Goal: Task Accomplishment & Management: Complete application form

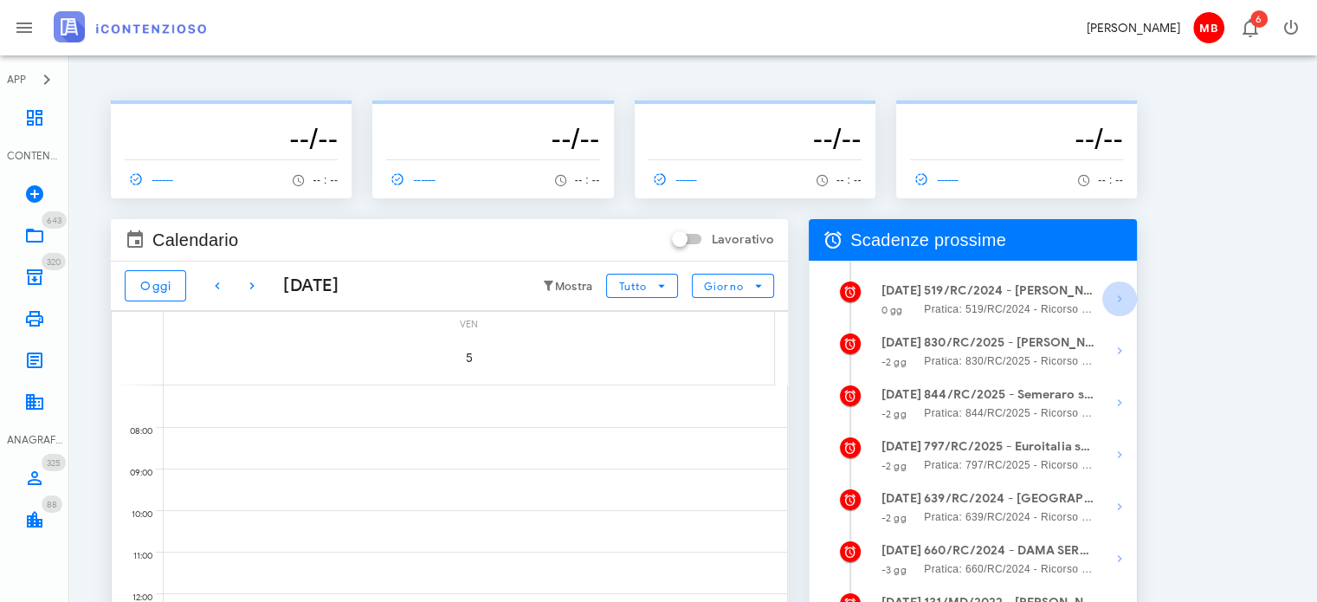
click at [1120, 295] on icon "button" at bounding box center [1119, 298] width 21 height 21
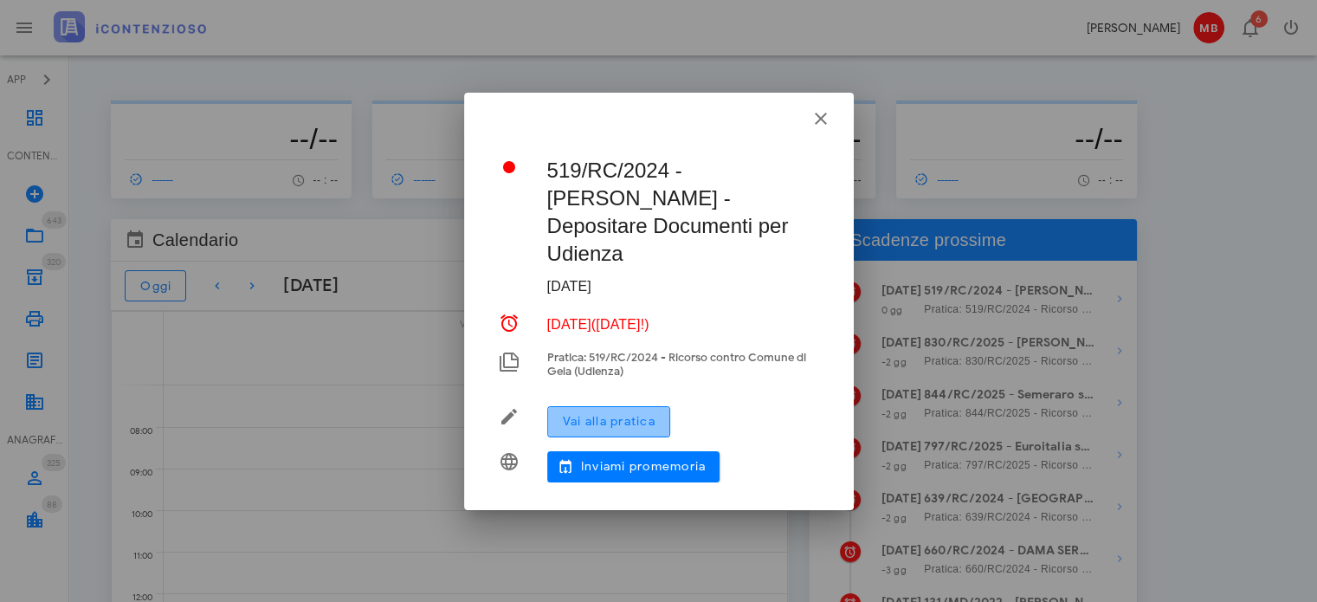
click at [639, 414] on span "Vai alla pratica" at bounding box center [608, 421] width 93 height 15
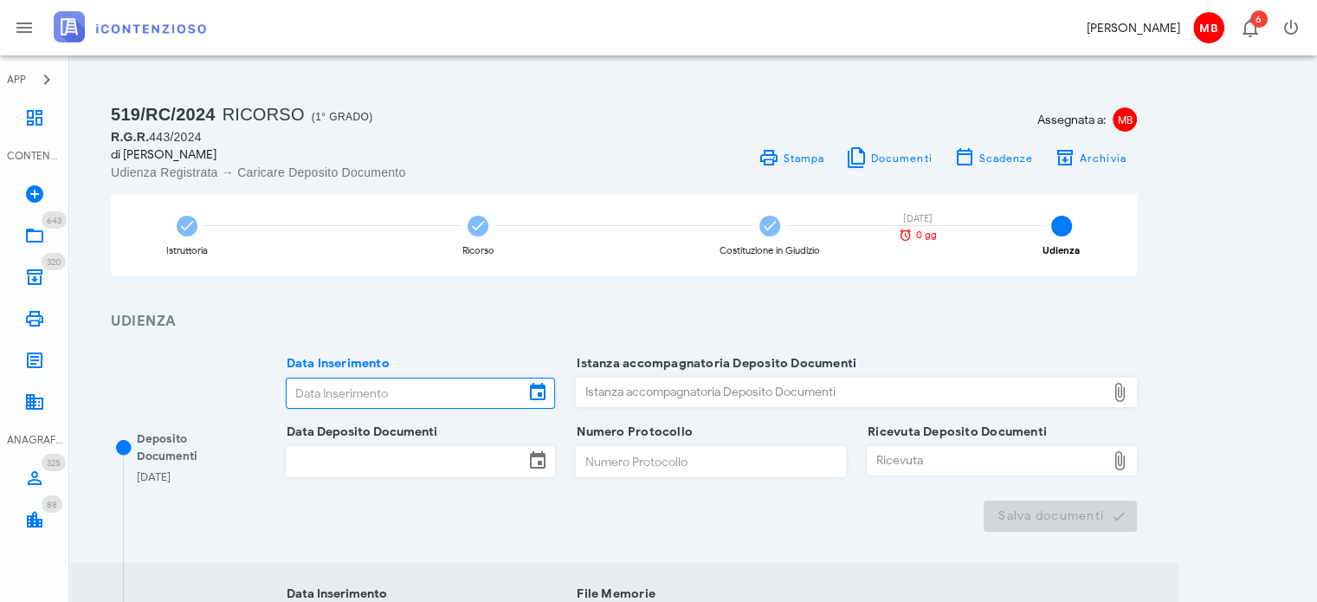
click at [375, 400] on input "Data Inserimento" at bounding box center [406, 392] width 238 height 29
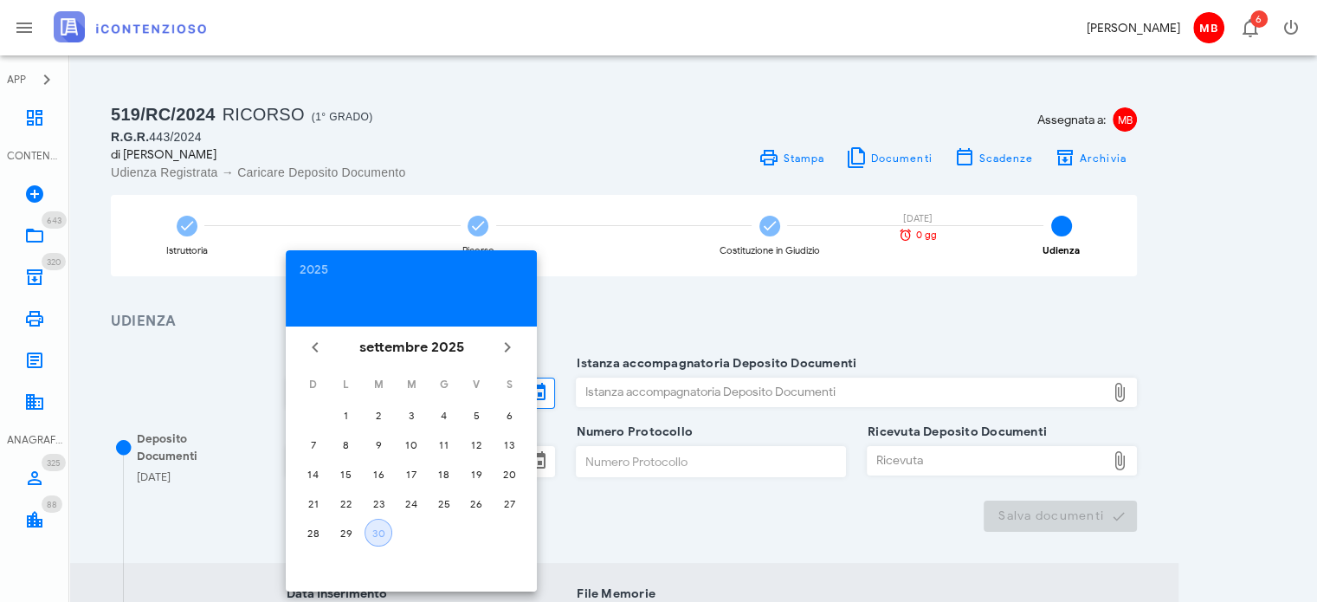
click at [378, 526] on div "30" at bounding box center [378, 532] width 26 height 13
type input "[DATE]"
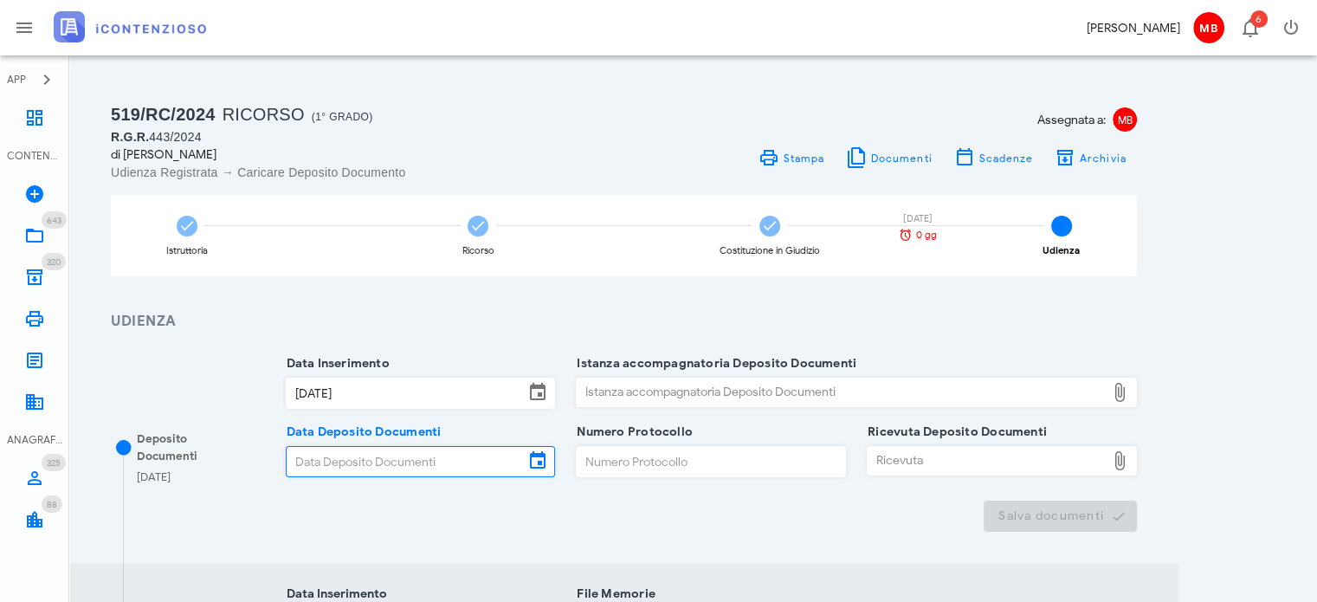
click at [351, 462] on input "Data Deposito Documenti" at bounding box center [406, 461] width 238 height 29
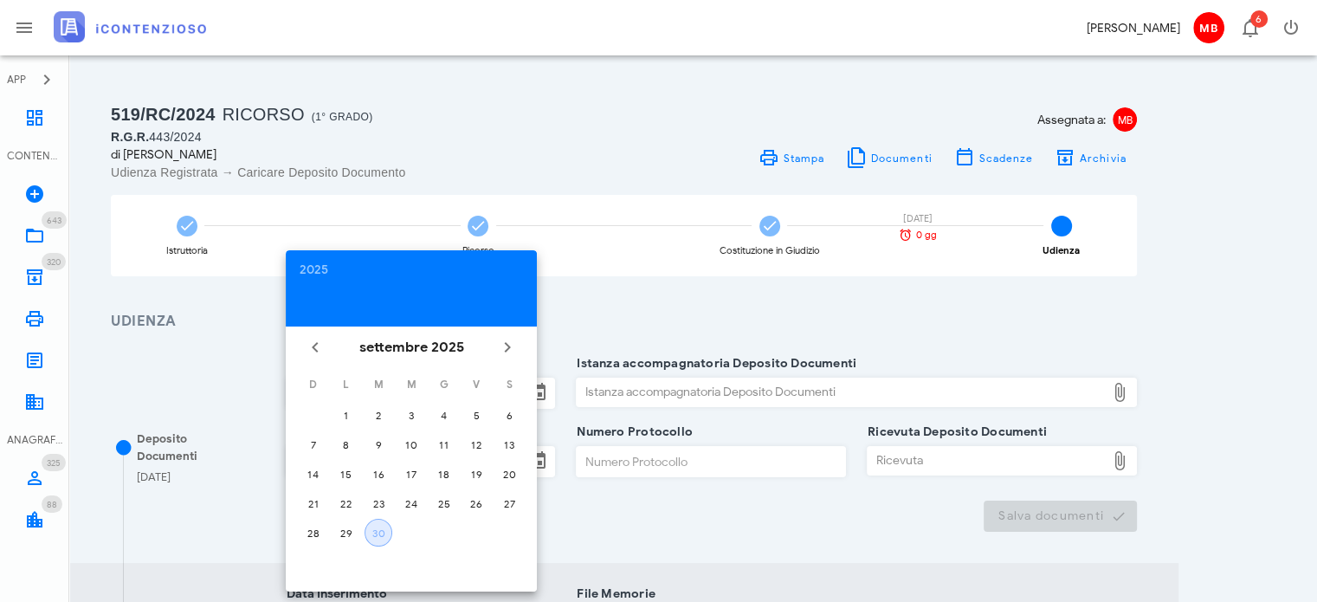
drag, startPoint x: 381, startPoint y: 522, endPoint x: 443, endPoint y: 499, distance: 66.6
click at [381, 523] on button "30" at bounding box center [378, 533] width 28 height 28
type input "[DATE]"
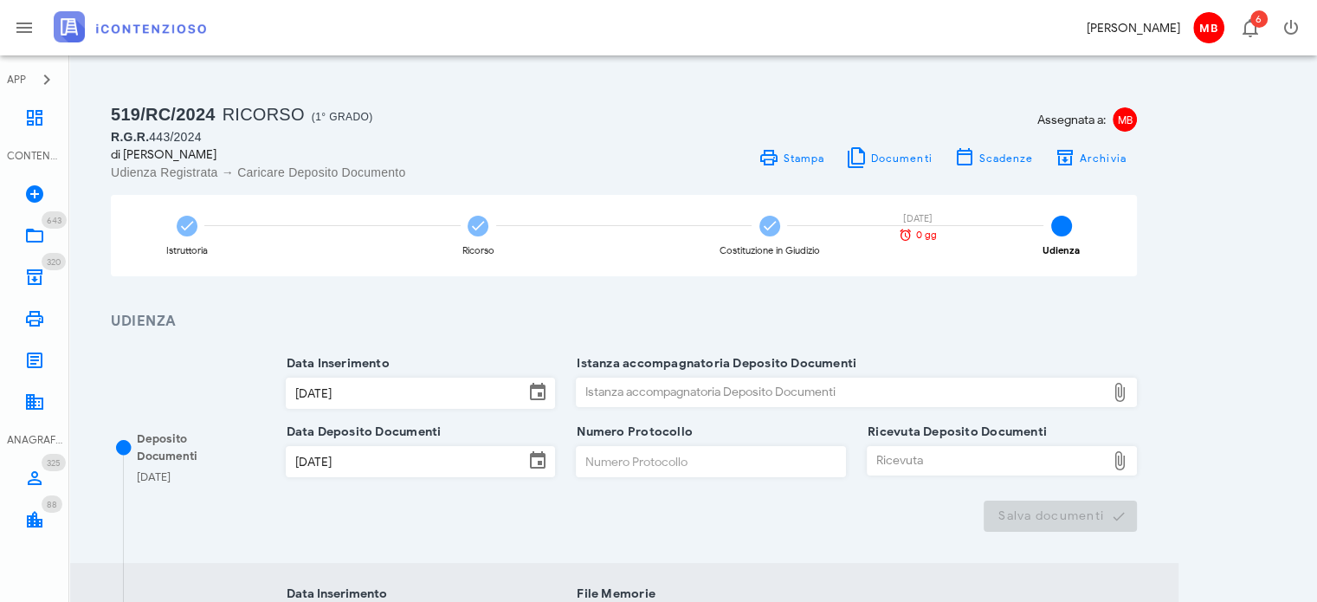
click at [639, 378] on div "Istanza accompagnatoria Deposito Documenti" at bounding box center [841, 392] width 529 height 28
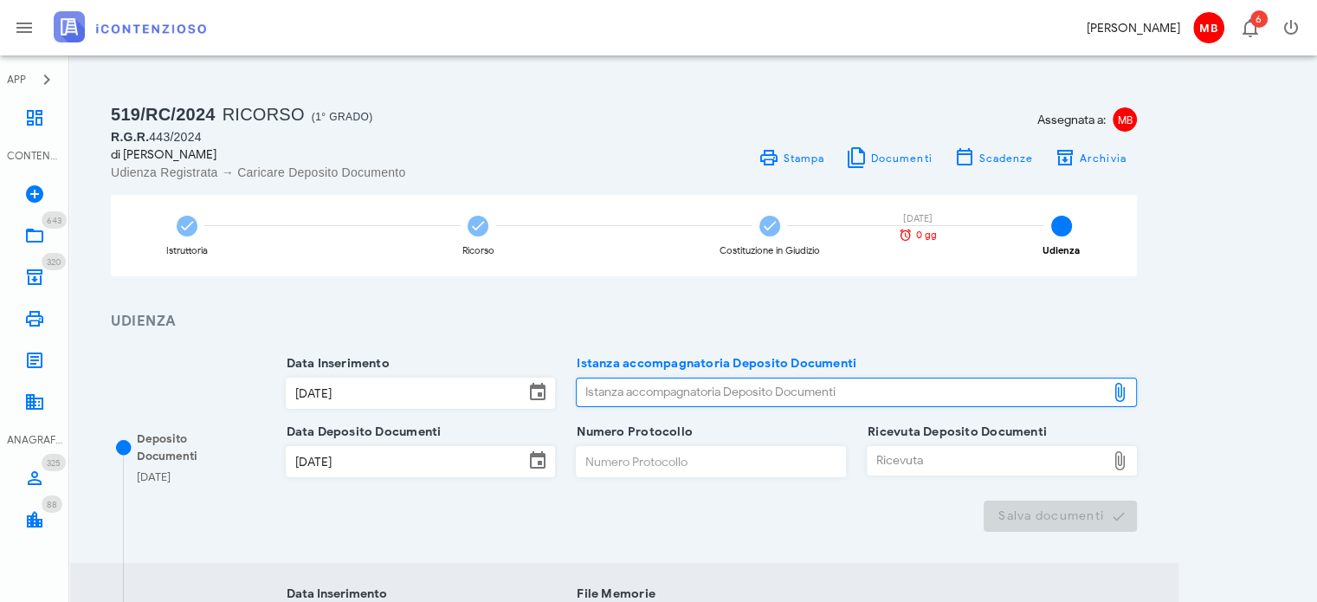
type input "C:\fakepath\NOTA_DI_DEPOSITO_D-3694092-2025.pdf"
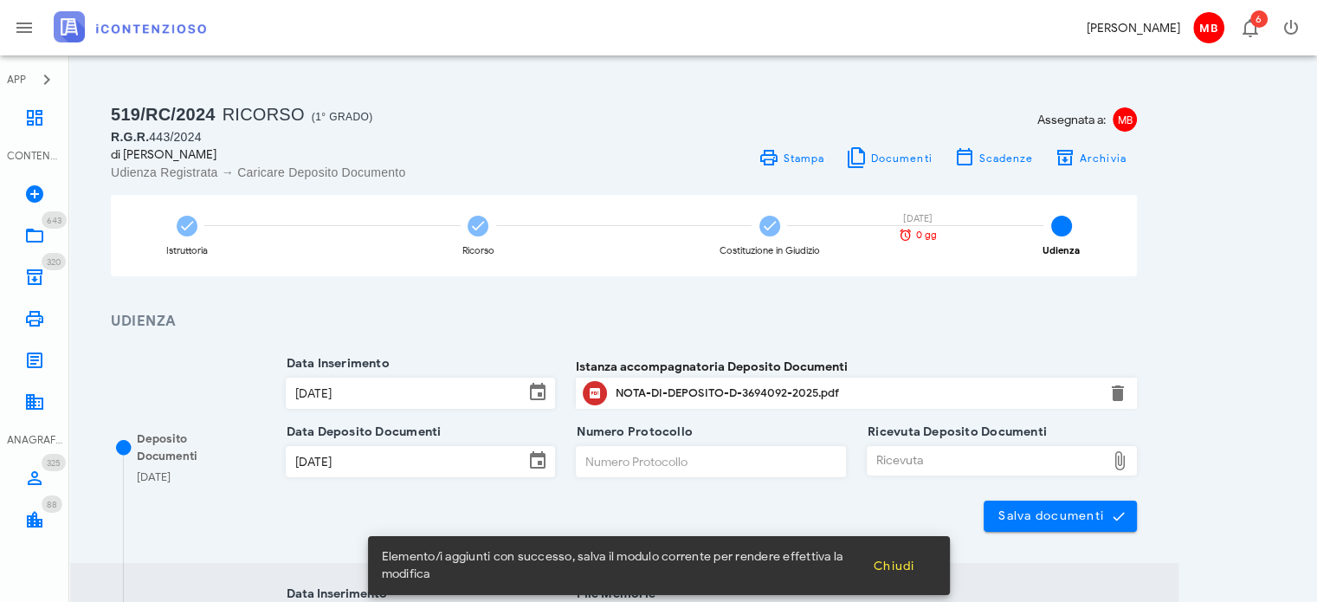
click at [946, 449] on div "Ricevuta" at bounding box center [986, 461] width 238 height 28
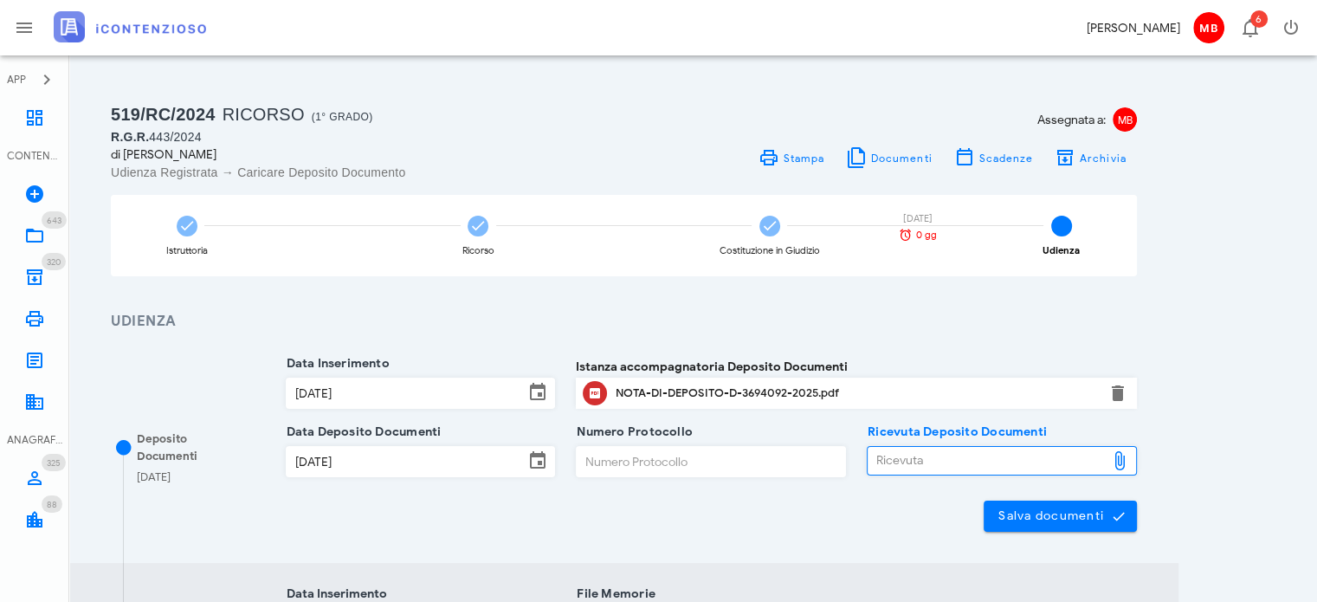
type input "C:\fakepath\NIR_D-3694092-2025.pdf"
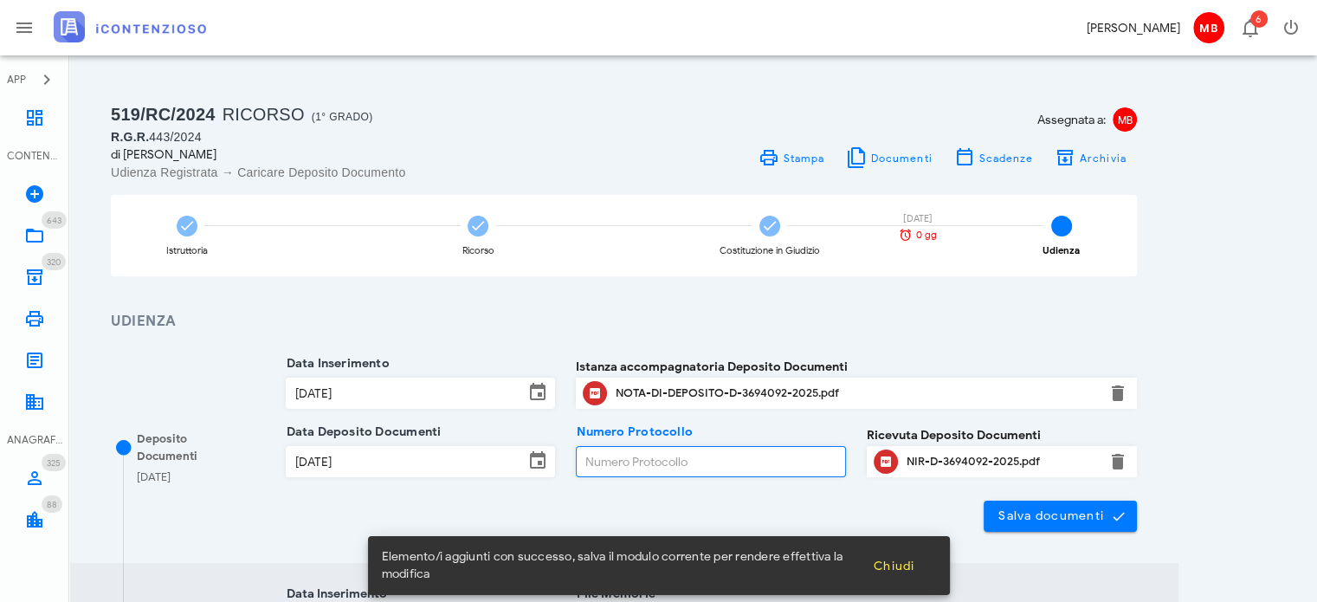
click at [611, 457] on input "Numero Protocollo" at bounding box center [711, 461] width 268 height 29
type input "33"
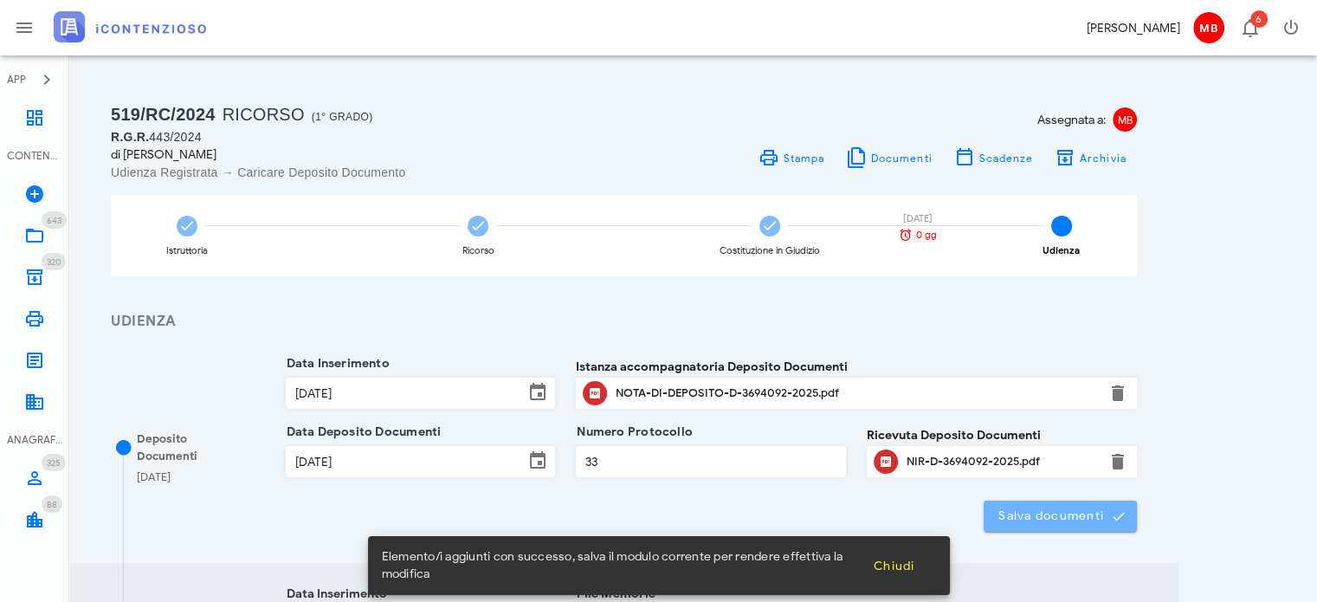
click at [1038, 508] on span "Salva documenti" at bounding box center [1060, 516] width 126 height 16
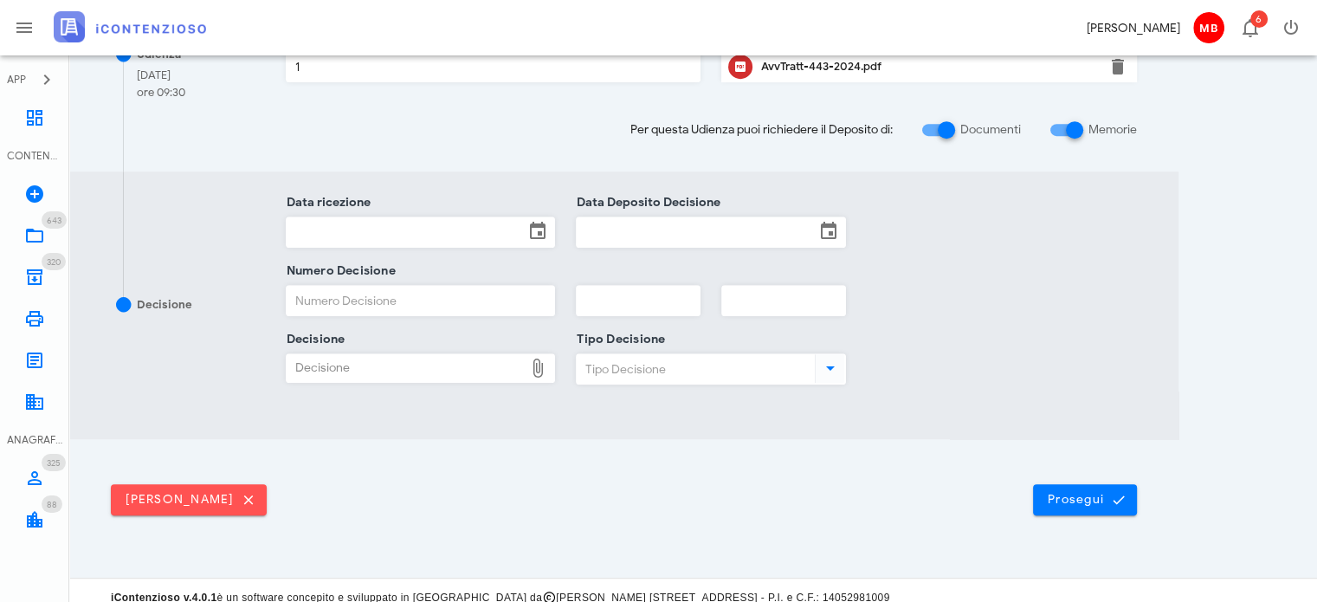
scroll to position [867, 0]
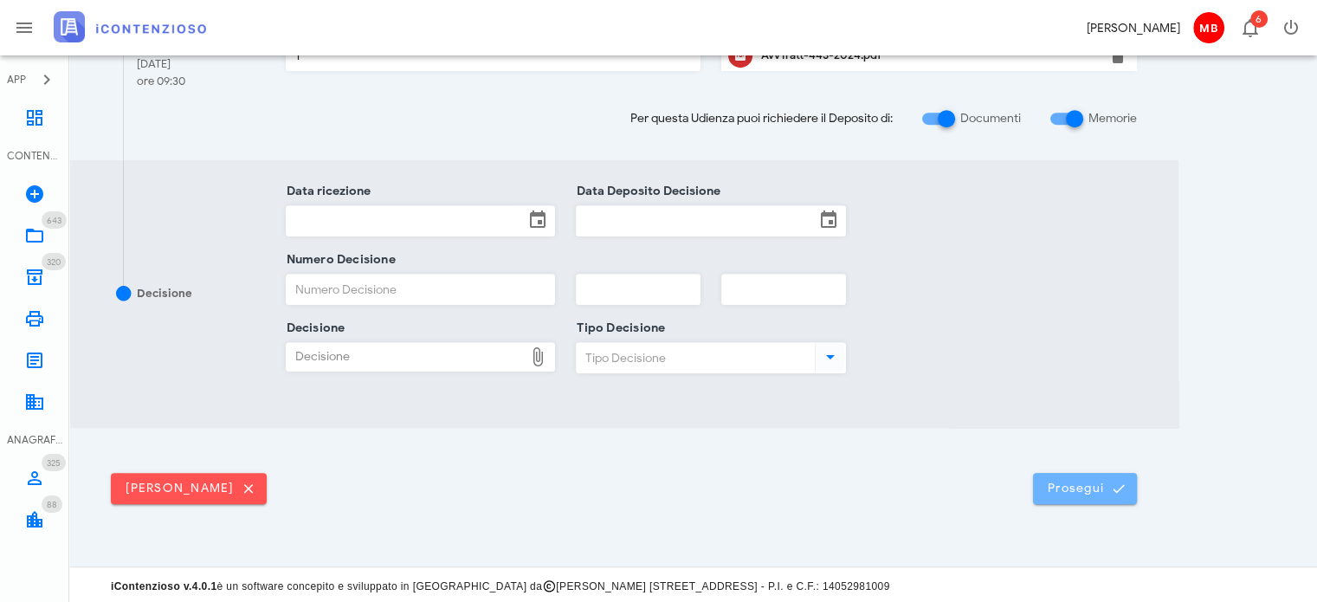
click at [1077, 495] on button "Prosegui" at bounding box center [1085, 488] width 104 height 31
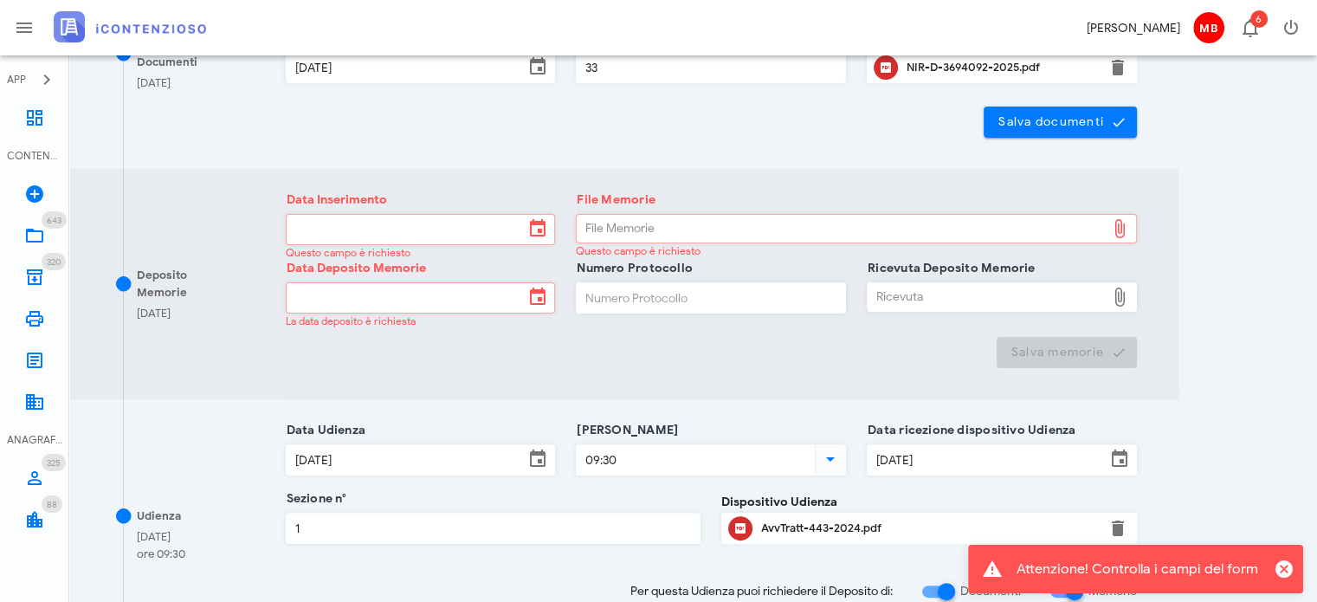
scroll to position [519, 0]
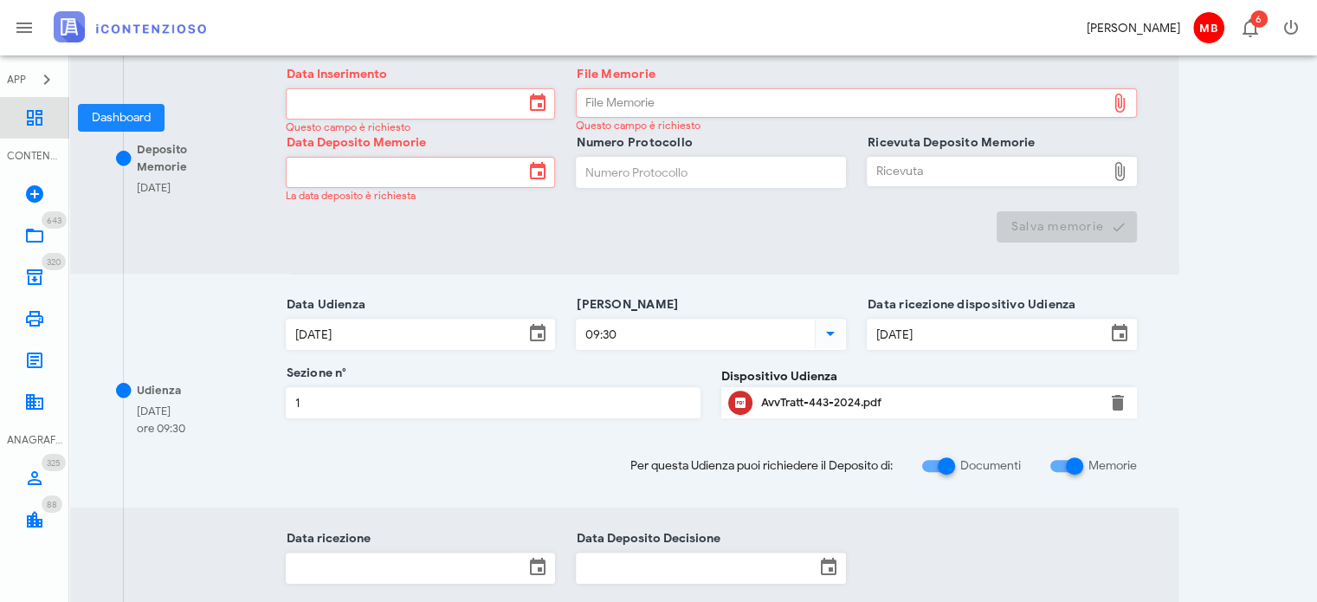
click at [36, 115] on icon at bounding box center [34, 117] width 21 height 21
